Goal: Task Accomplishment & Management: Complete application form

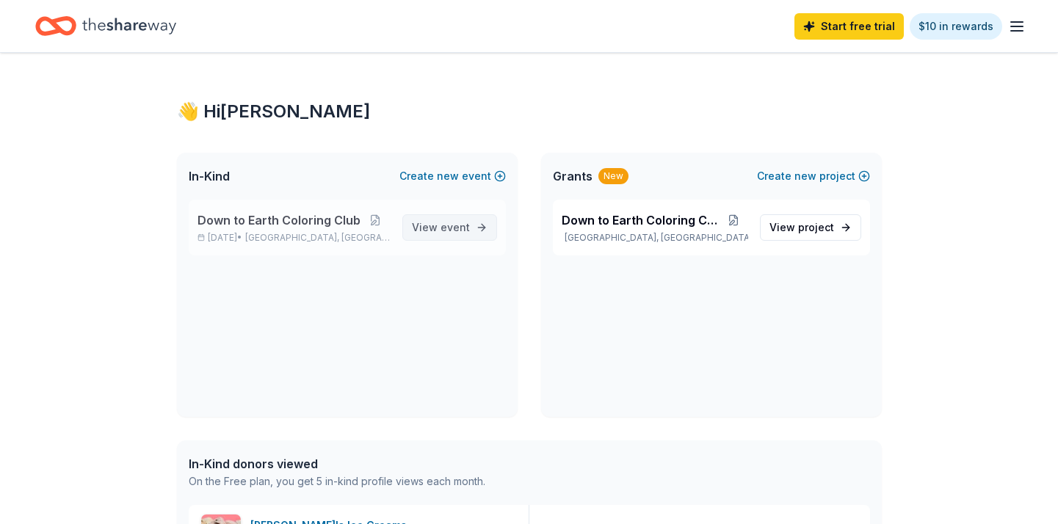
click at [452, 231] on span "event" at bounding box center [455, 227] width 29 height 12
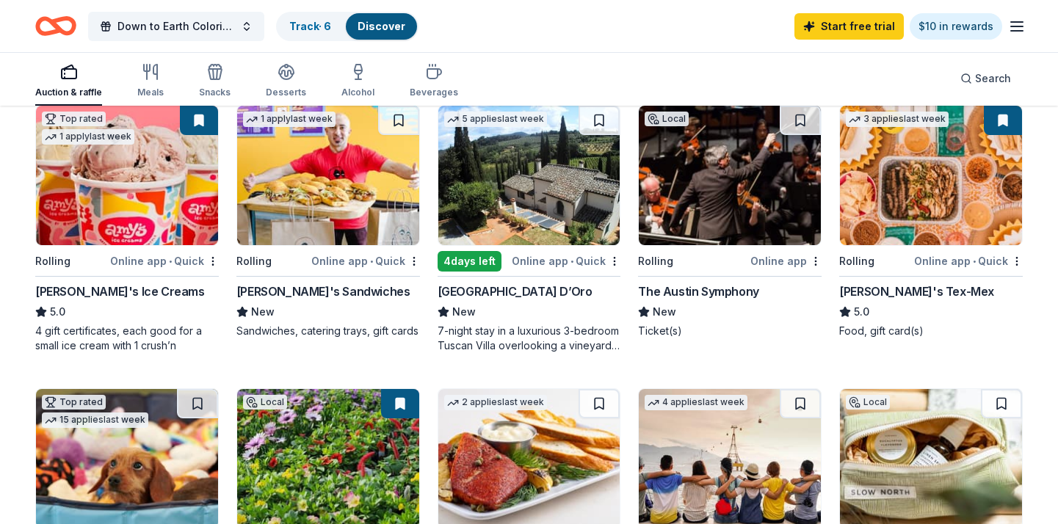
scroll to position [161, 0]
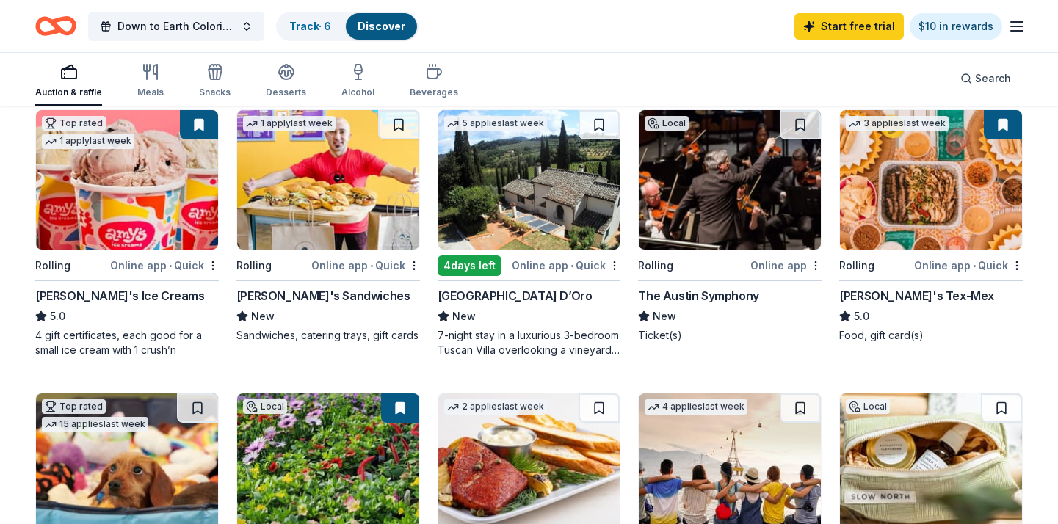
click at [953, 176] on img at bounding box center [931, 180] width 182 height 140
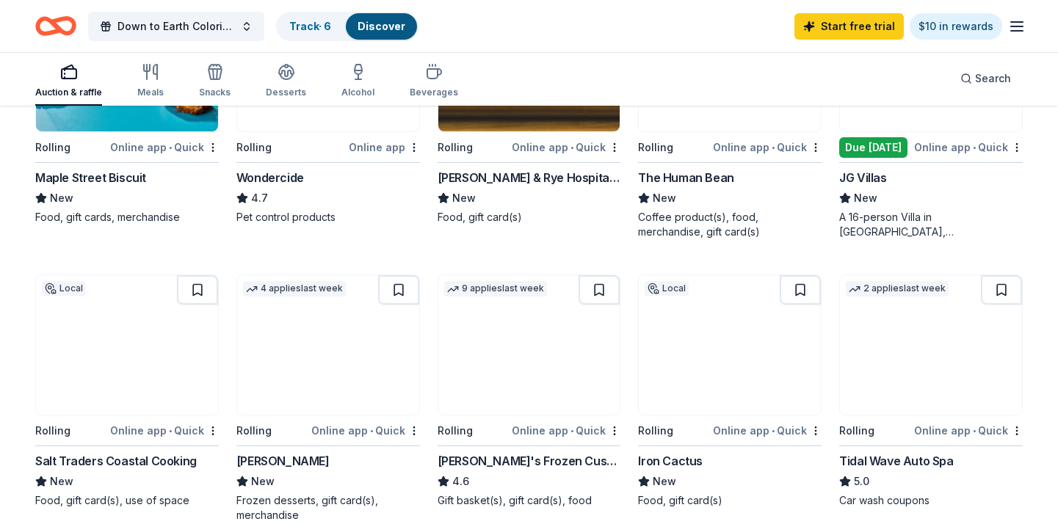
scroll to position [836, 0]
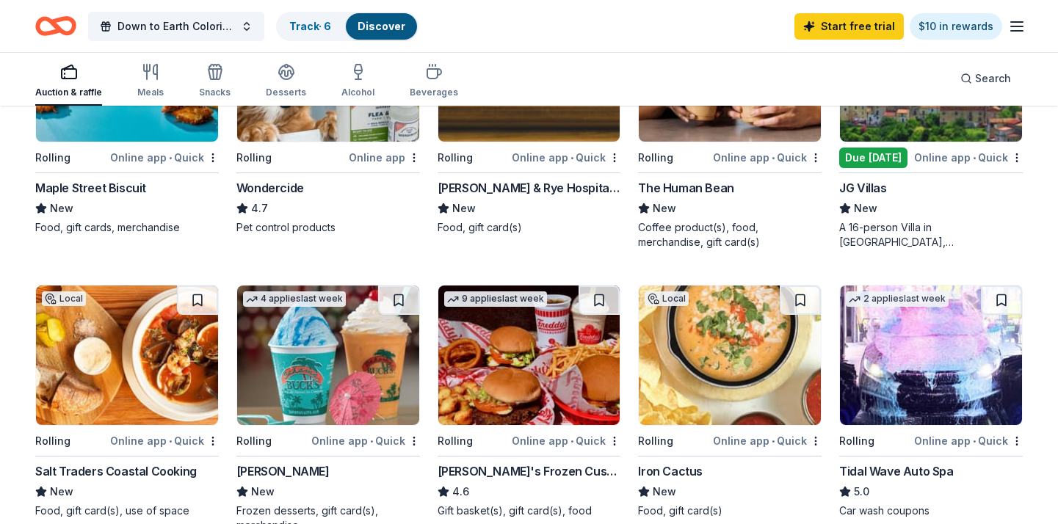
click at [375, 367] on img at bounding box center [328, 356] width 182 height 140
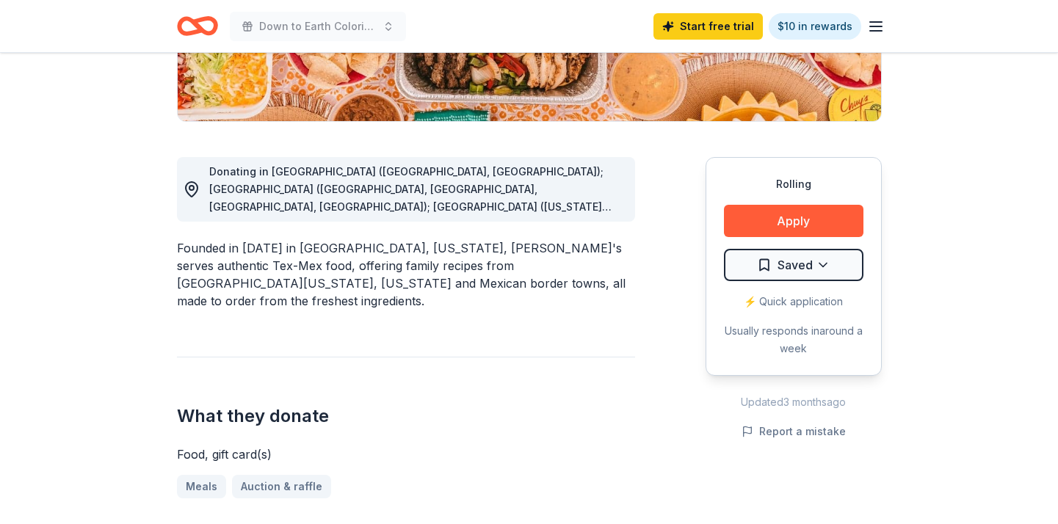
scroll to position [325, 0]
click at [786, 223] on button "Apply" at bounding box center [794, 220] width 140 height 32
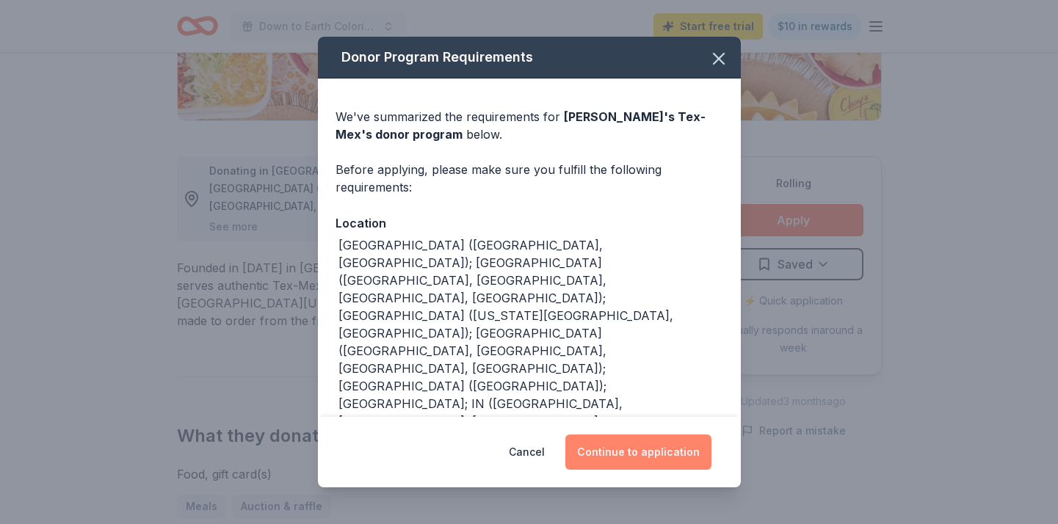
click at [617, 450] on button "Continue to application" at bounding box center [638, 452] width 146 height 35
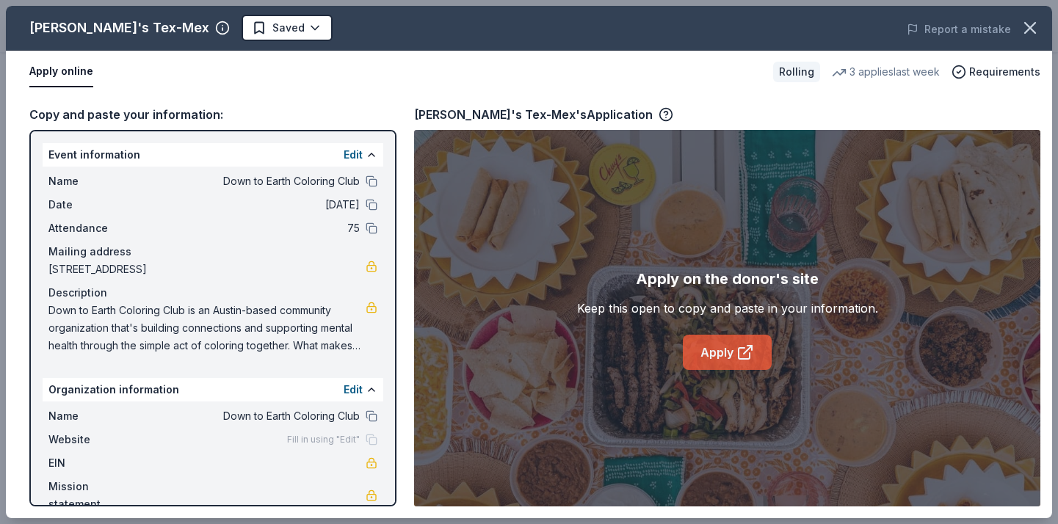
click at [723, 351] on link "Apply" at bounding box center [727, 352] width 89 height 35
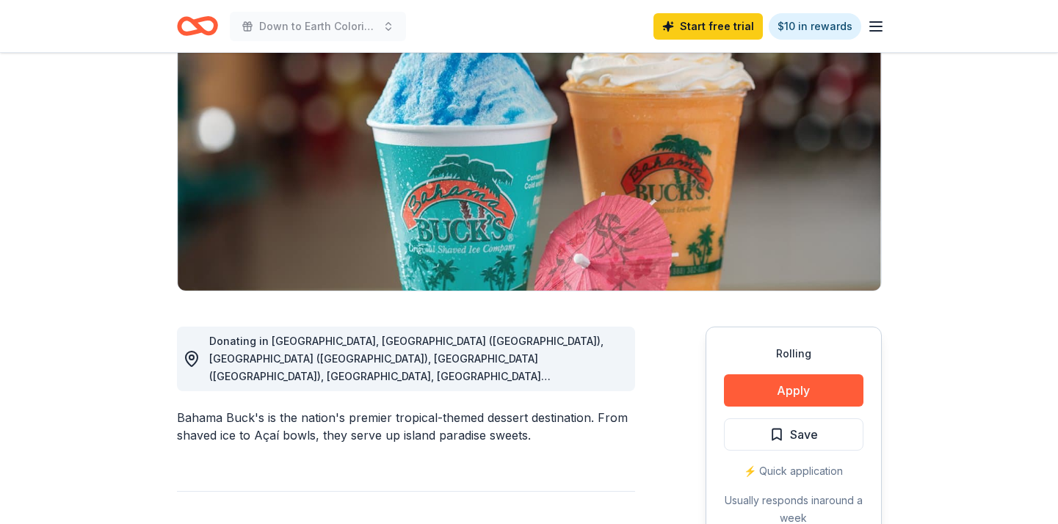
scroll to position [170, 0]
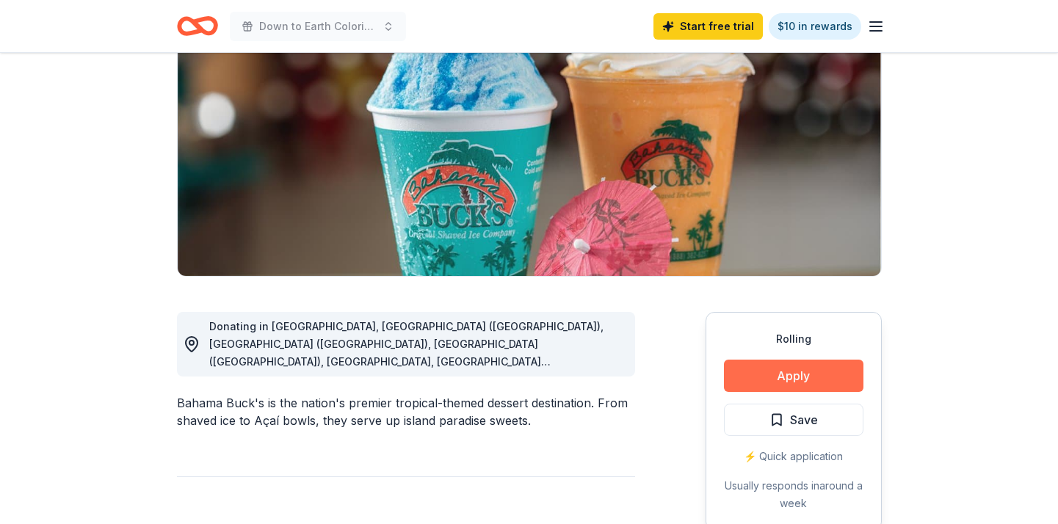
click at [792, 375] on button "Apply" at bounding box center [794, 376] width 140 height 32
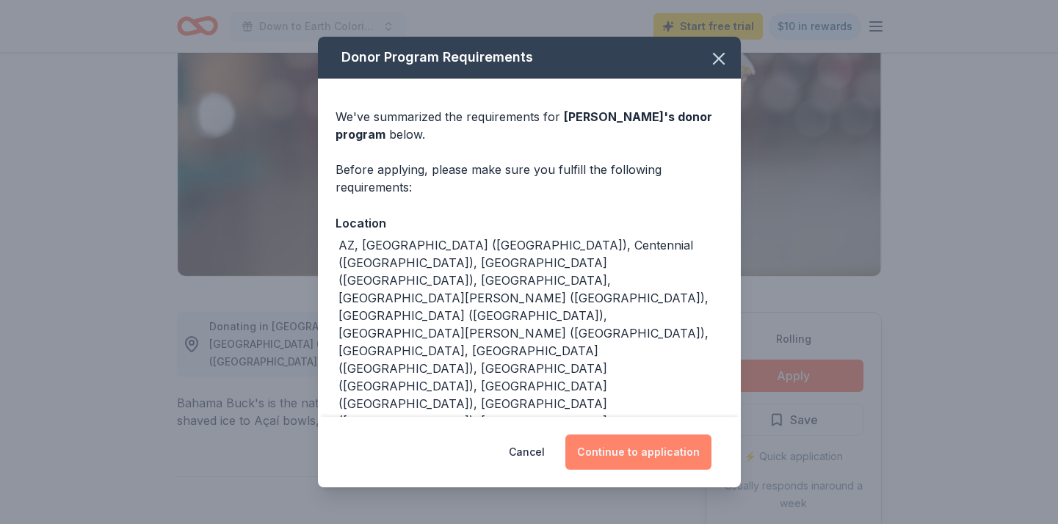
click at [603, 446] on button "Continue to application" at bounding box center [638, 452] width 146 height 35
